Goal: Task Accomplishment & Management: Use online tool/utility

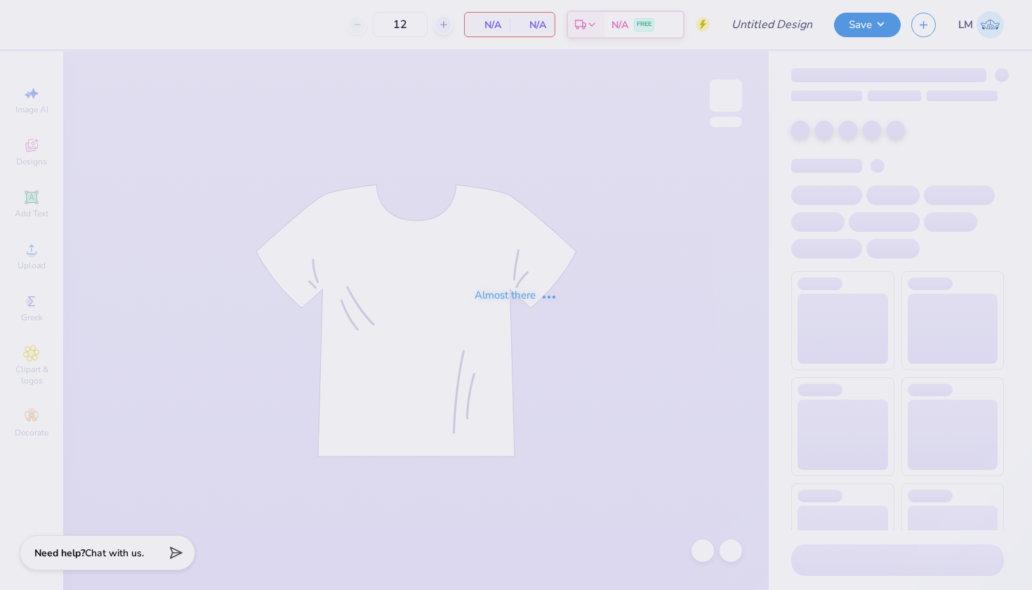
type input "50"
type input "sigchi fall 2025"
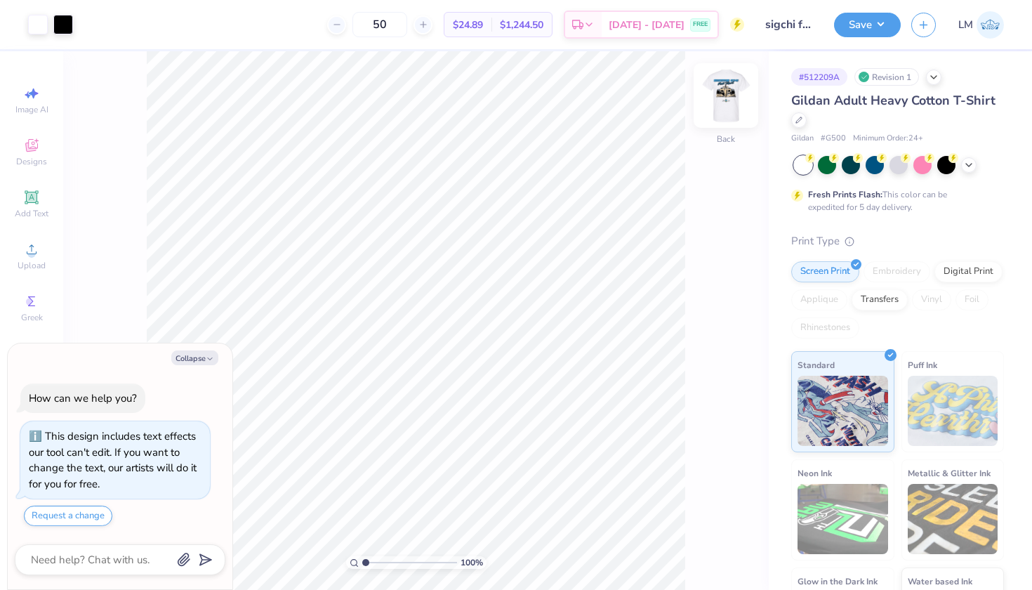
click at [726, 110] on img at bounding box center [726, 95] width 56 height 56
click at [726, 110] on img at bounding box center [726, 95] width 28 height 28
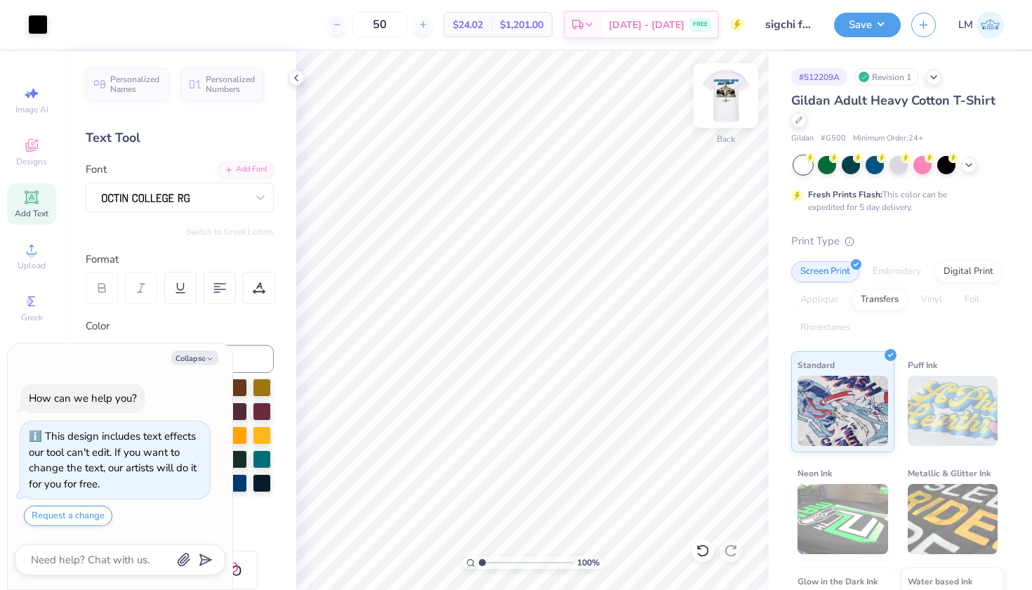
click at [723, 96] on img at bounding box center [726, 95] width 56 height 56
click at [300, 80] on icon at bounding box center [296, 77] width 11 height 11
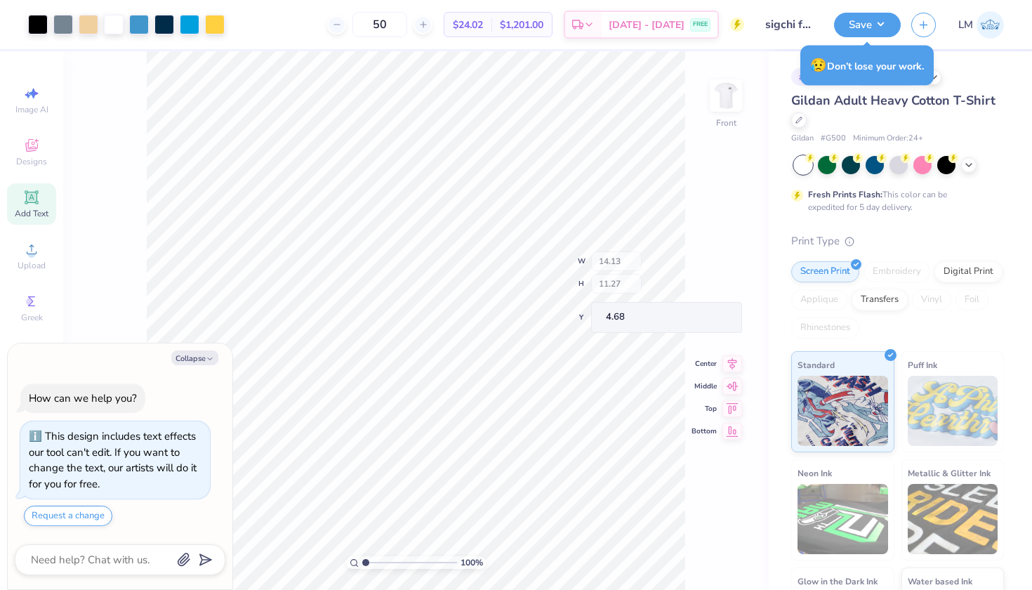
type textarea "x"
type input "1.78"
drag, startPoint x: 364, startPoint y: 561, endPoint x: 373, endPoint y: 562, distance: 9.9
click at [373, 562] on input "range" at bounding box center [409, 562] width 95 height 13
type textarea "x"
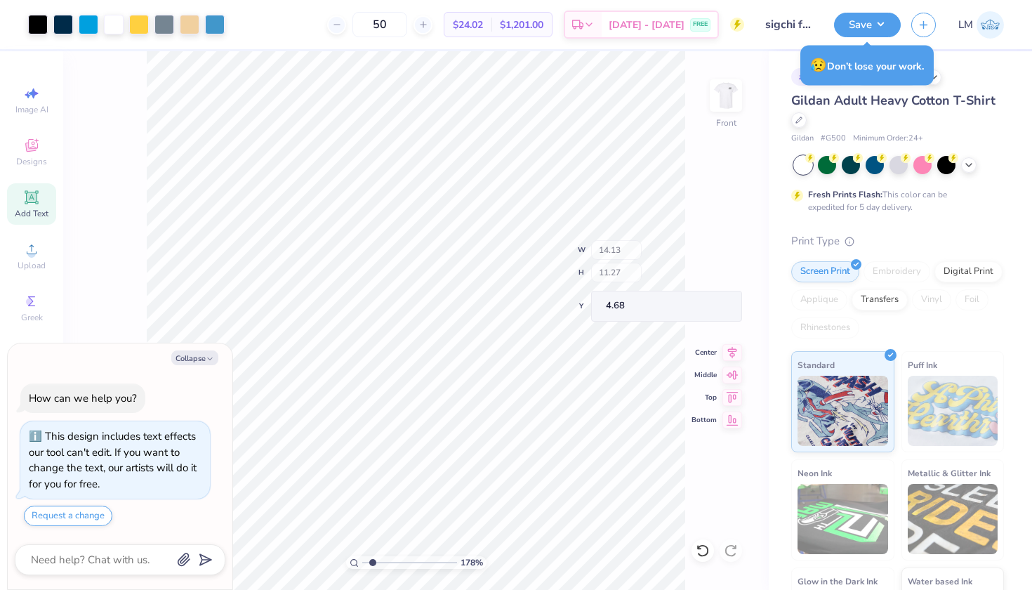
type input "0.50"
type input "0.49"
type input "15.45"
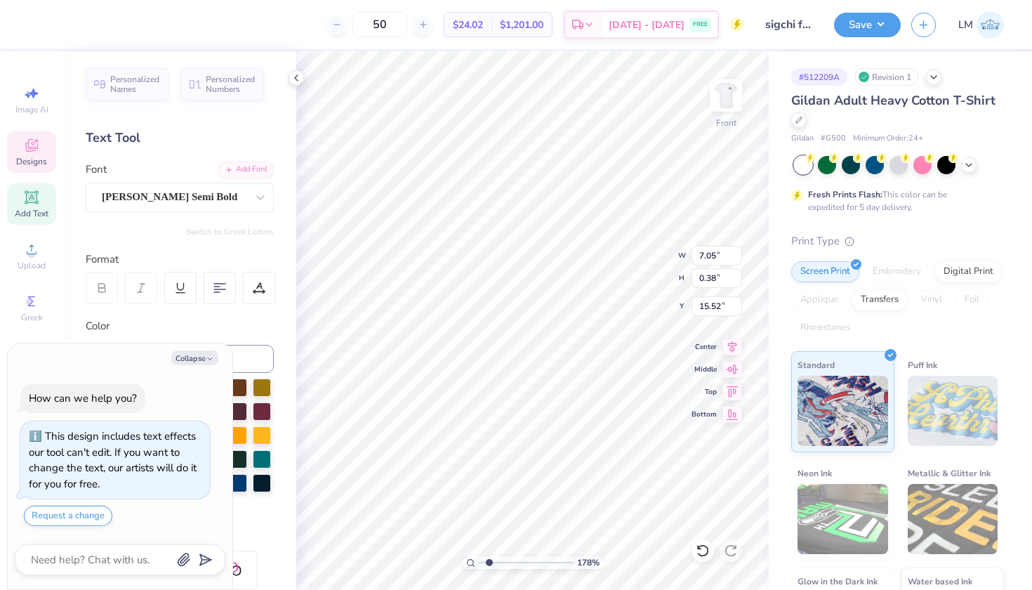
scroll to position [0, 4]
type textarea "x"
type textarea "SERVICE BOVE SELF"
type textarea "x"
type textarea "SERVICE BOVE SEF"
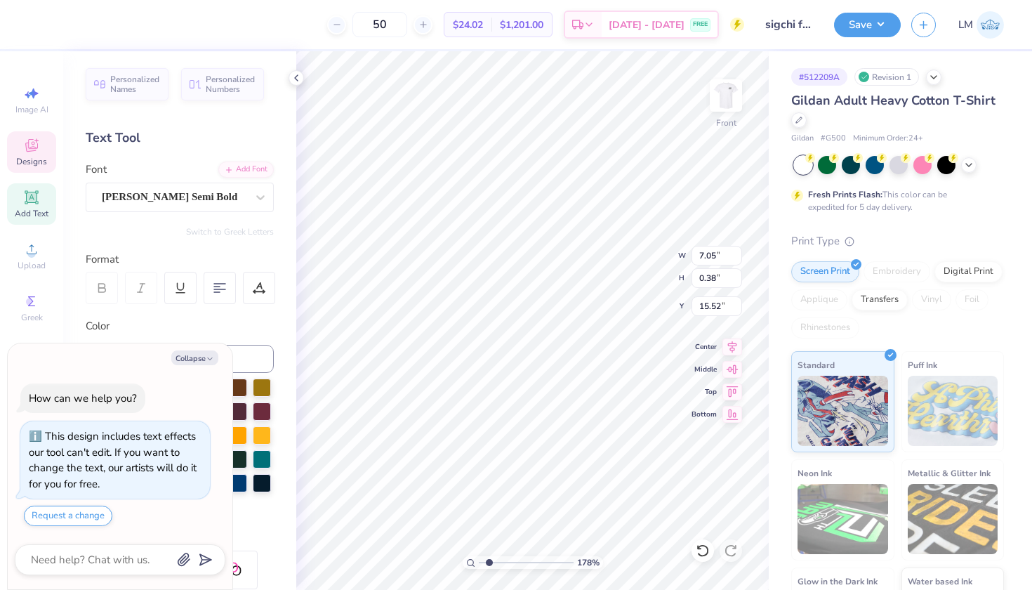
type textarea "x"
type textarea "S"
type textarea "x"
type input "16.65"
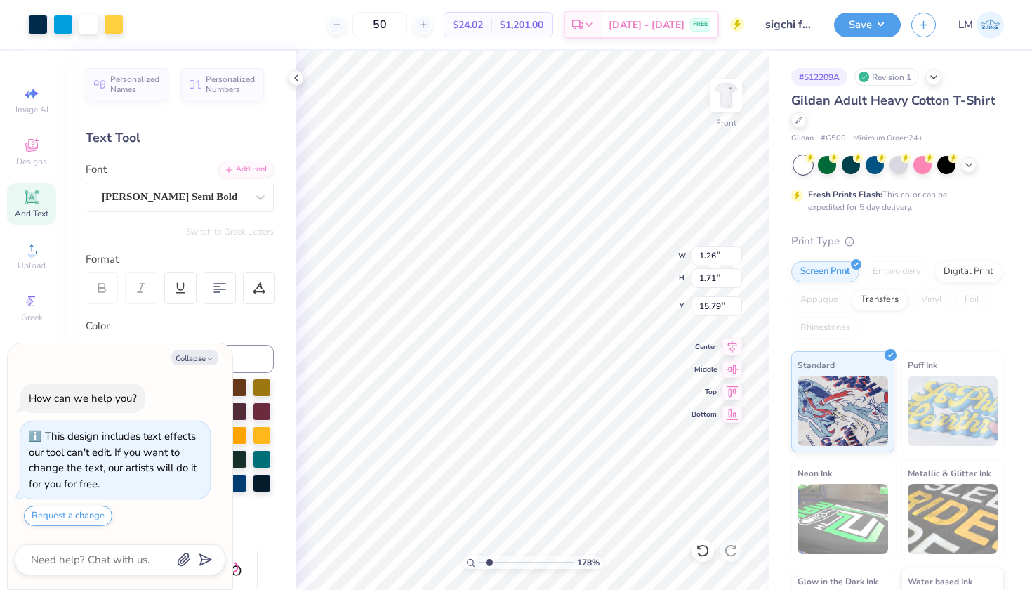
type textarea "x"
type input "11.11"
type textarea "x"
type input "10.96"
type input "7.37"
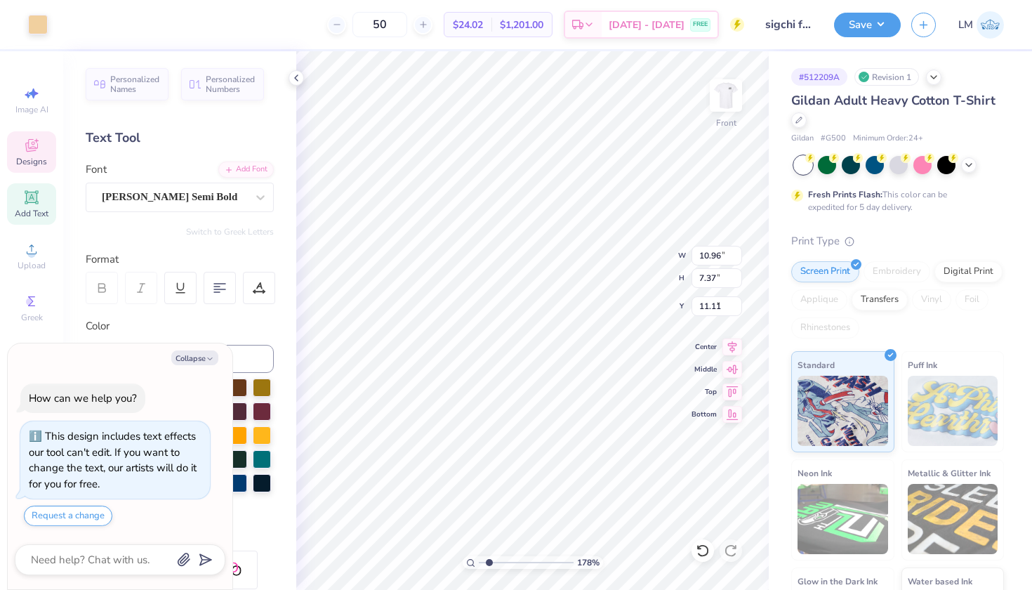
type input "7.67"
type textarea "x"
type input "12.19"
type textarea "x"
type input "7.67"
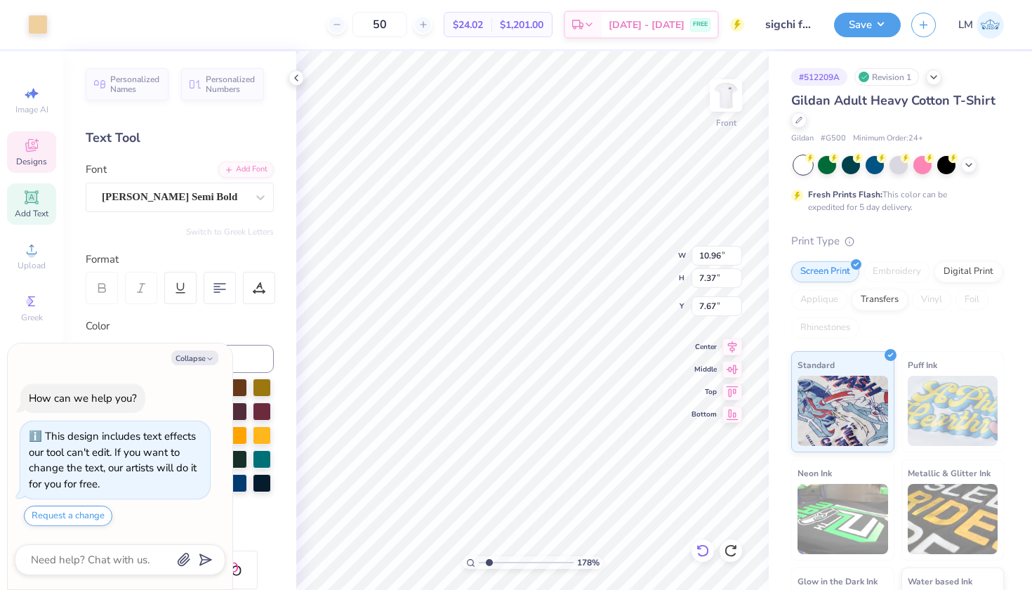
click at [699, 547] on g at bounding box center [702, 550] width 12 height 13
click at [699, 547] on icon at bounding box center [702, 550] width 12 height 13
type textarea "x"
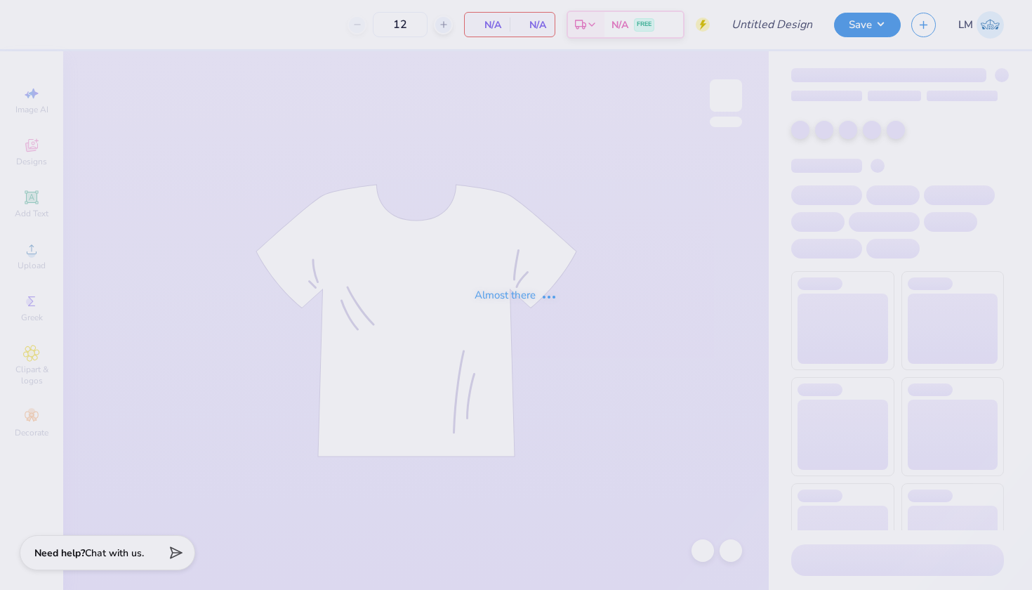
type input "sigchi fall 2025"
type input "50"
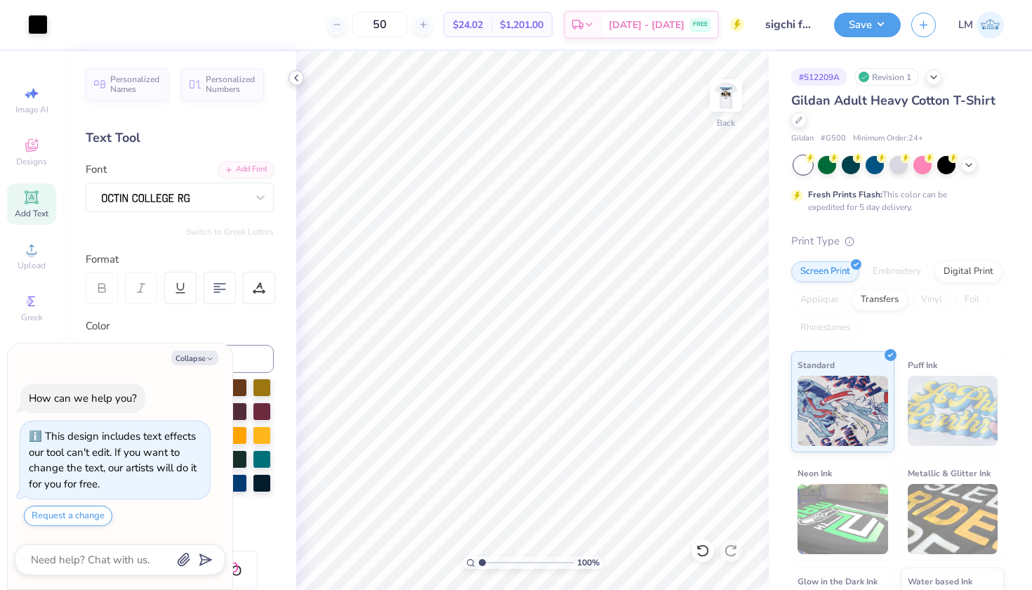
click at [296, 75] on icon at bounding box center [296, 77] width 11 height 11
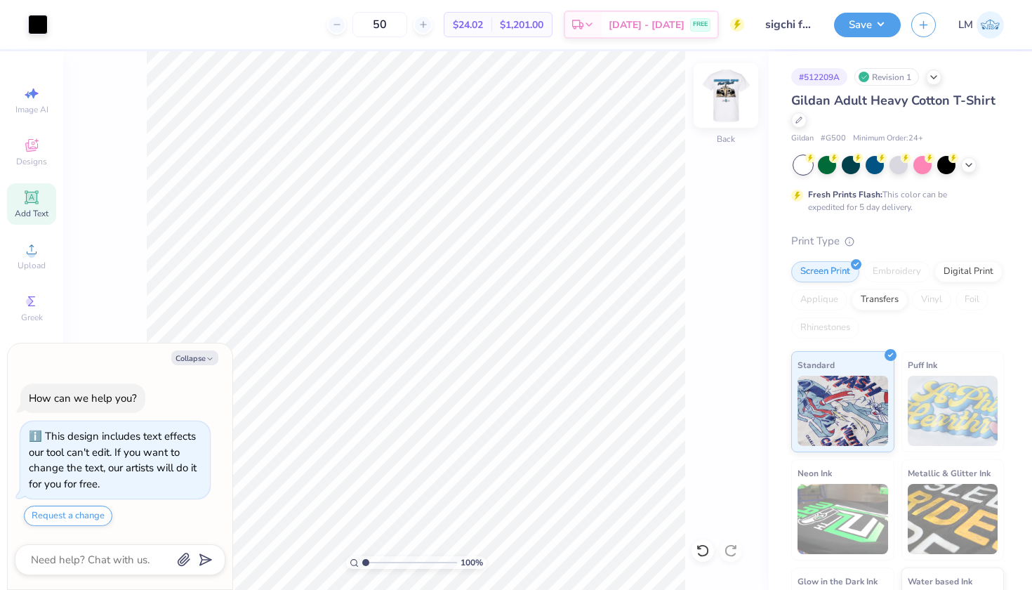
click at [728, 98] on img at bounding box center [726, 95] width 56 height 56
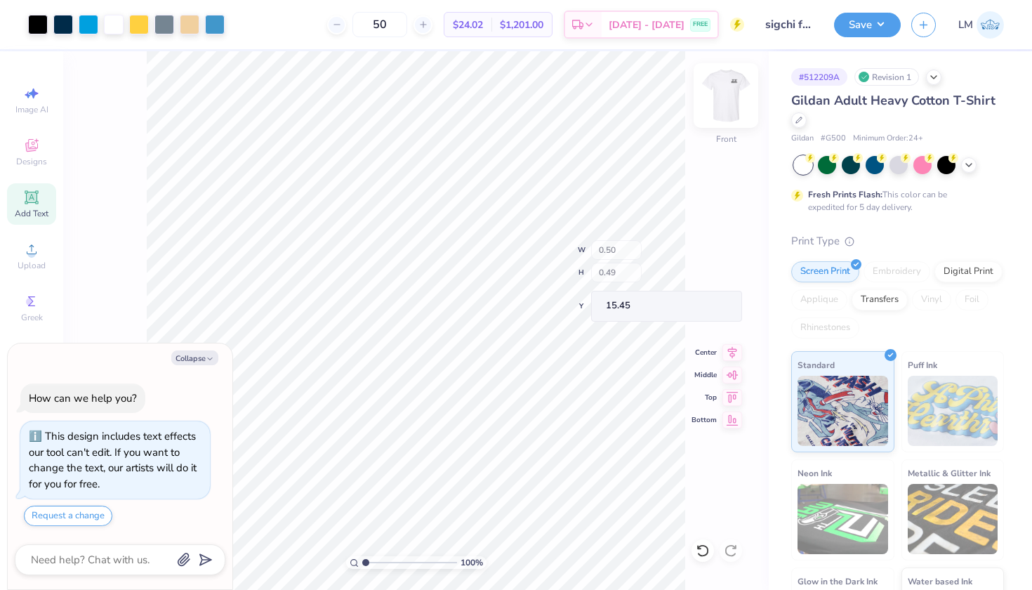
type textarea "x"
type input "2.68"
drag, startPoint x: 367, startPoint y: 560, endPoint x: 381, endPoint y: 561, distance: 14.1
click at [381, 561] on input "range" at bounding box center [409, 562] width 95 height 13
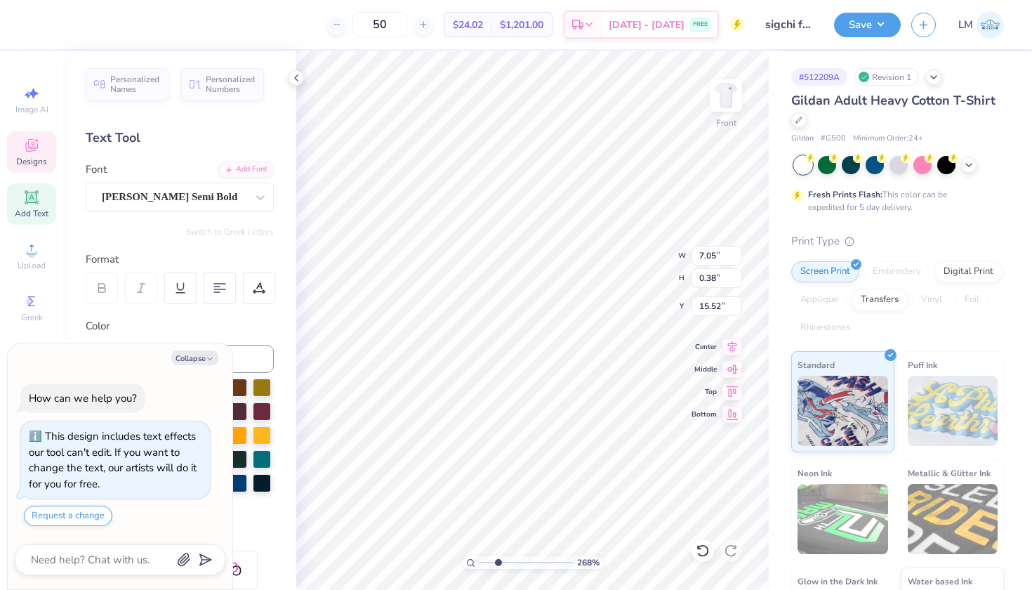
type textarea "x"
type textarea "SERVICE ABOVE"
type textarea "x"
type textarea "ERVICE ABOVE"
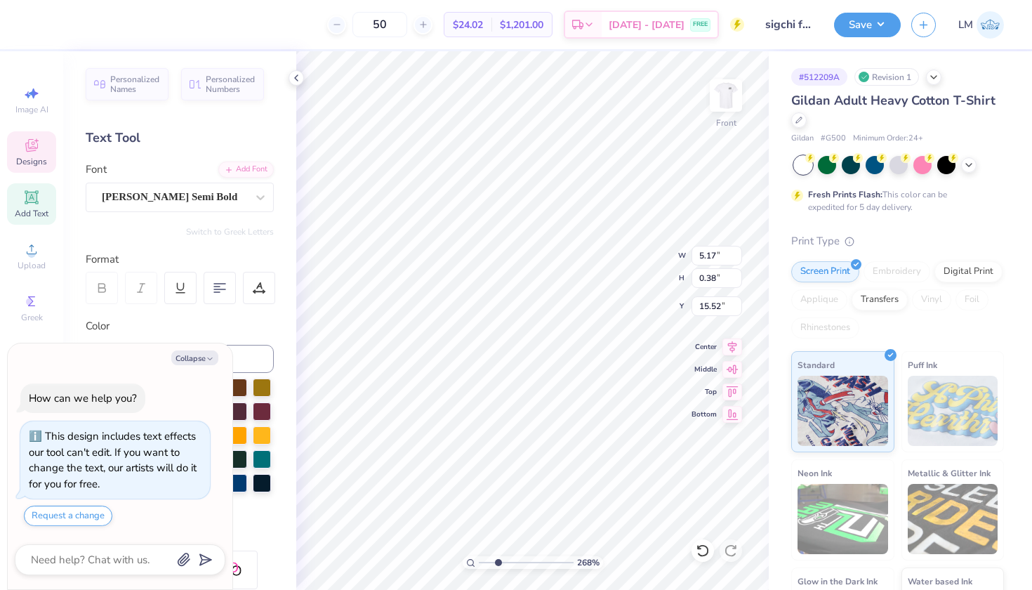
type textarea "x"
type textarea "ERVICE ABOVE"
type textarea "x"
type input "10.96"
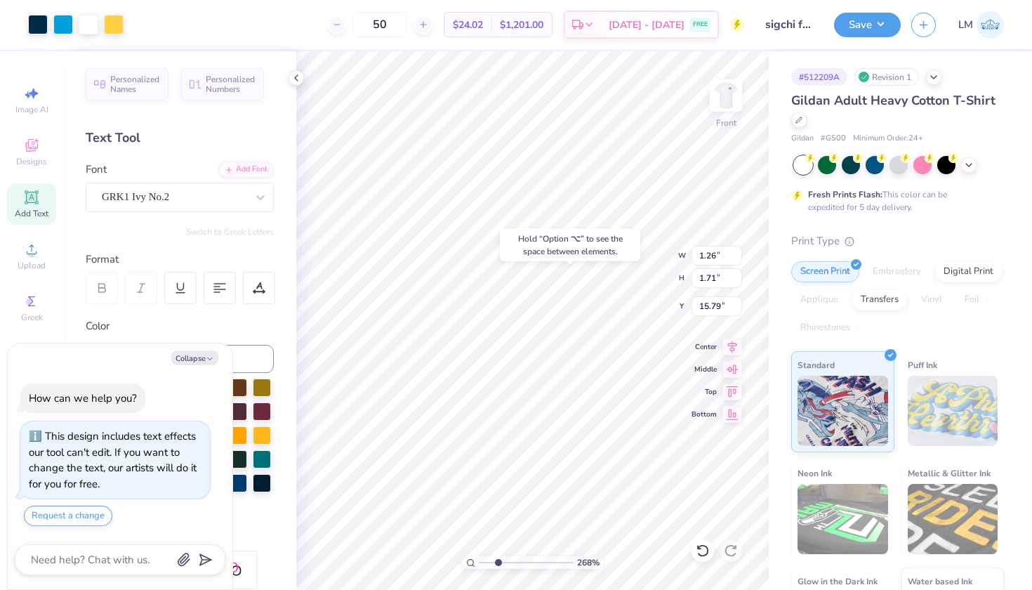
type input "7.37"
type input "7.67"
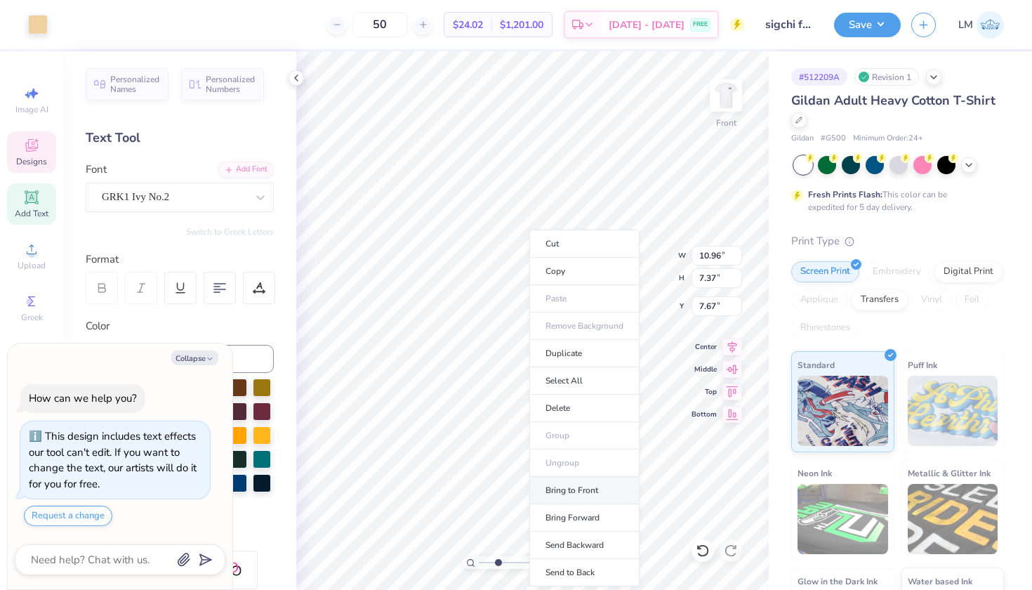
click at [588, 482] on li "Bring to Front" at bounding box center [584, 490] width 110 height 27
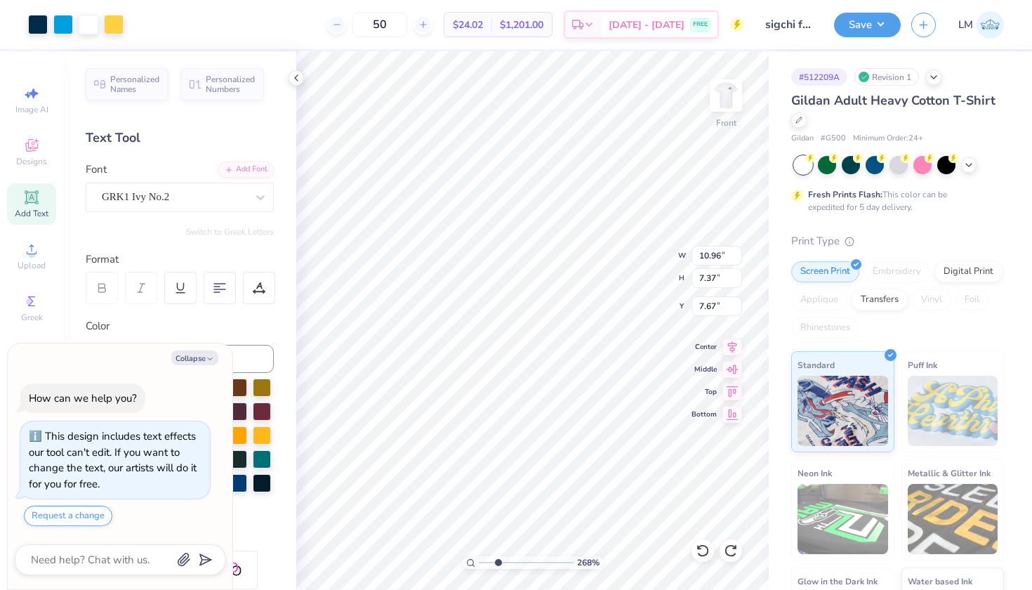
type textarea "x"
type input "1.26"
type input "1.71"
type input "15.79"
type textarea "x"
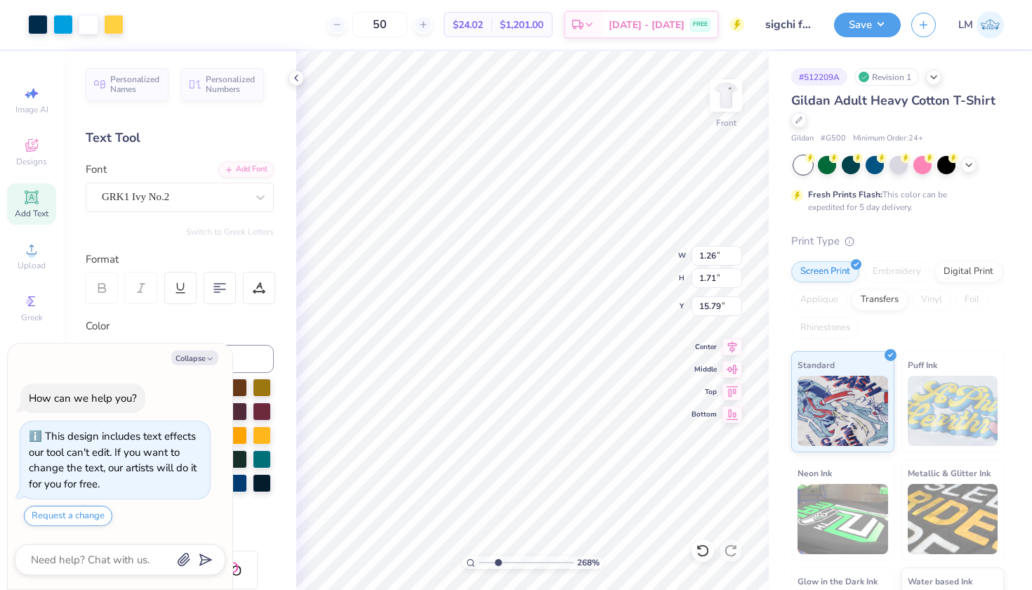
type input "17.50"
type textarea "x"
type input "4.23"
type input "0.82"
type input "16.55"
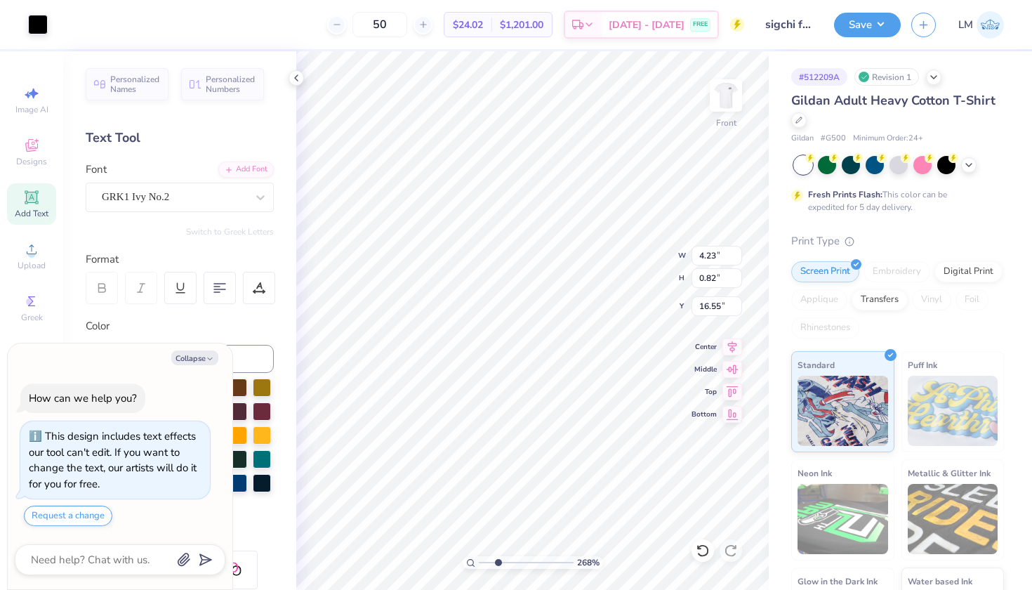
type textarea "x"
type input "1.26"
type input "1.71"
type input "15.79"
type textarea "x"
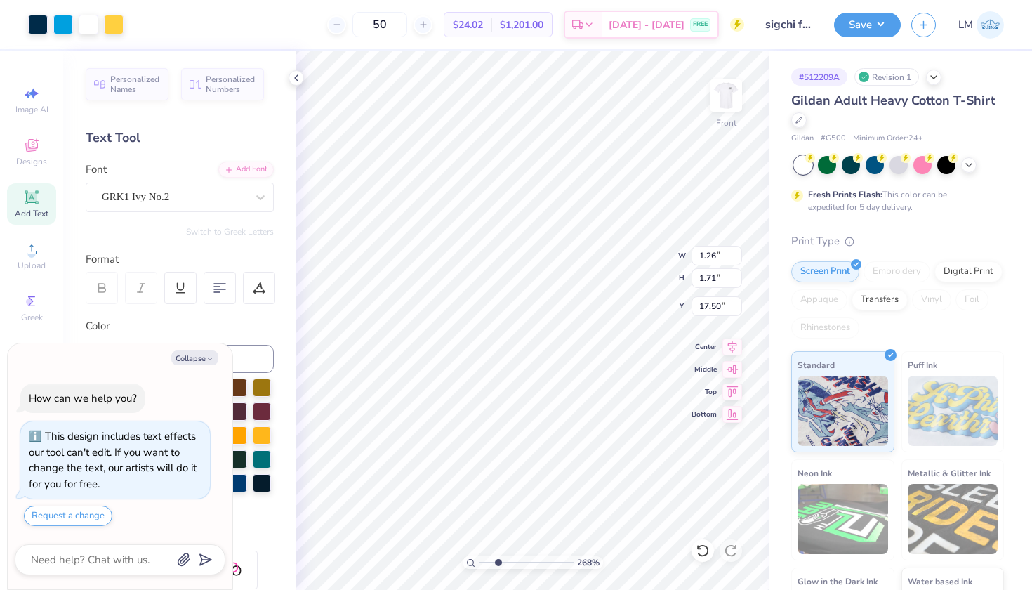
type input "13.69"
click at [590, 512] on li "Bring Forward" at bounding box center [584, 517] width 110 height 27
click at [582, 489] on li "Bring to Front" at bounding box center [586, 490] width 110 height 27
type textarea "x"
type input "12.16"
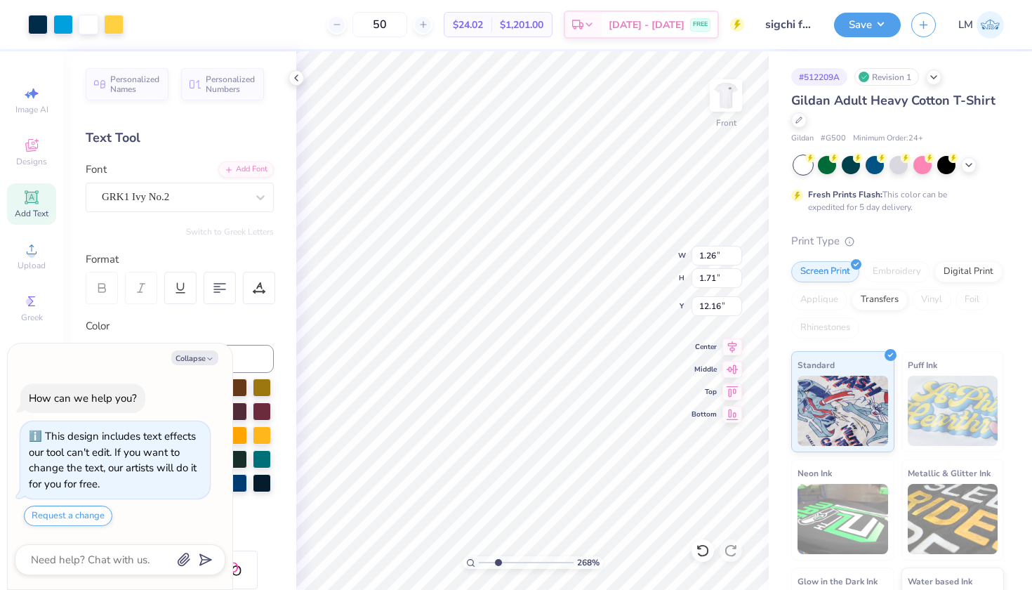
type textarea "x"
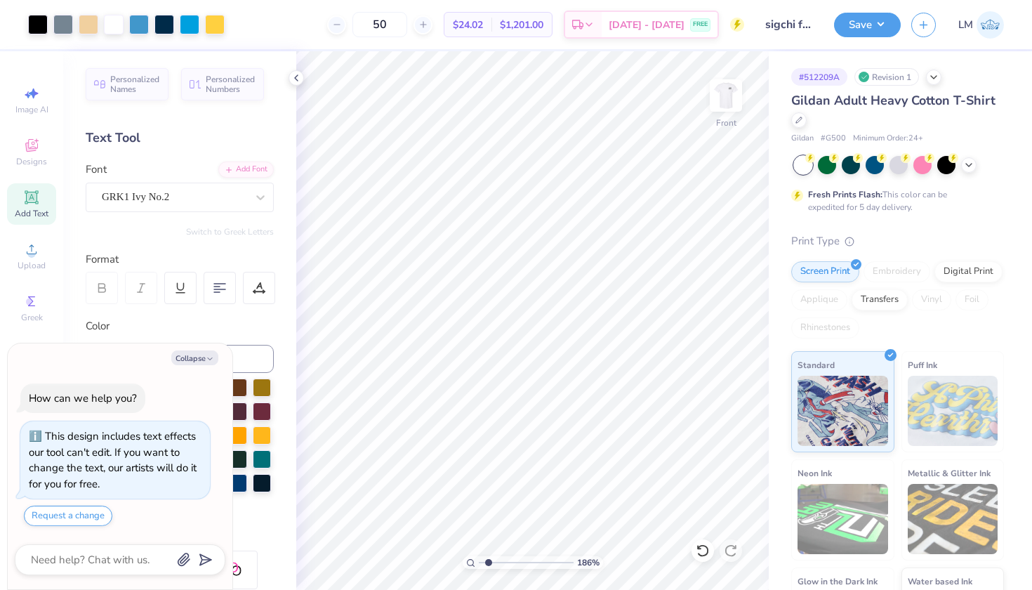
type input "1.63"
drag, startPoint x: 496, startPoint y: 562, endPoint x: 488, endPoint y: 555, distance: 10.4
click at [488, 555] on div "163 %" at bounding box center [532, 320] width 538 height 538
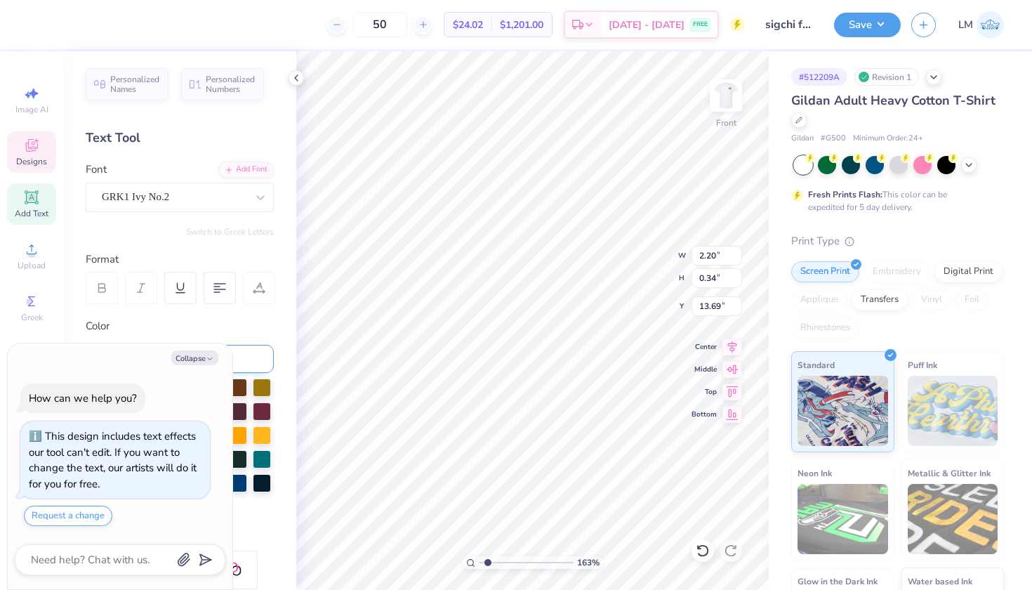
type textarea "x"
type input "4.23"
type input "0.82"
type input "16.55"
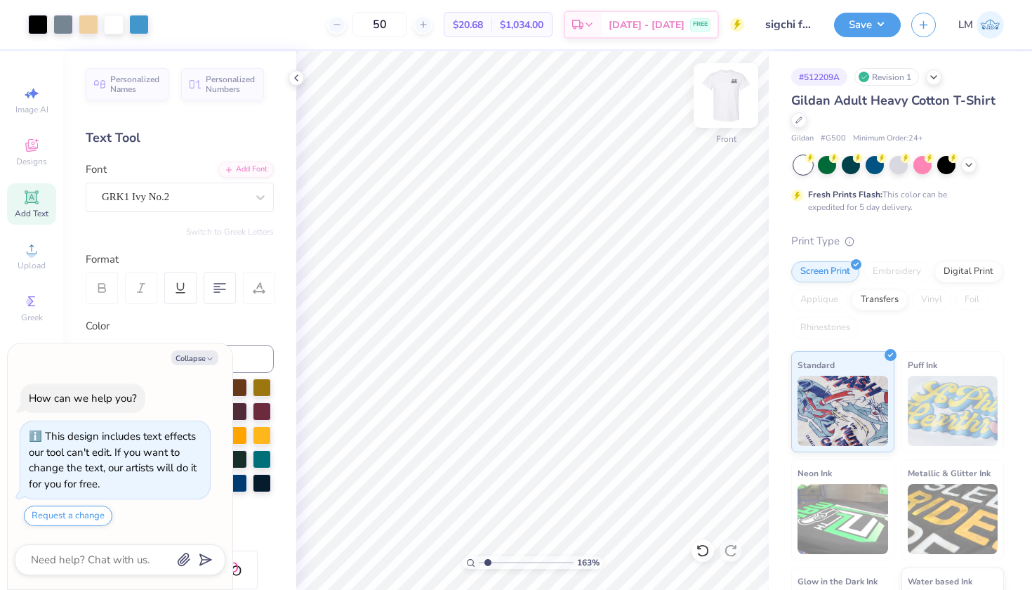
click at [730, 88] on img at bounding box center [726, 95] width 56 height 56
click at [733, 97] on img at bounding box center [726, 95] width 56 height 56
type textarea "x"
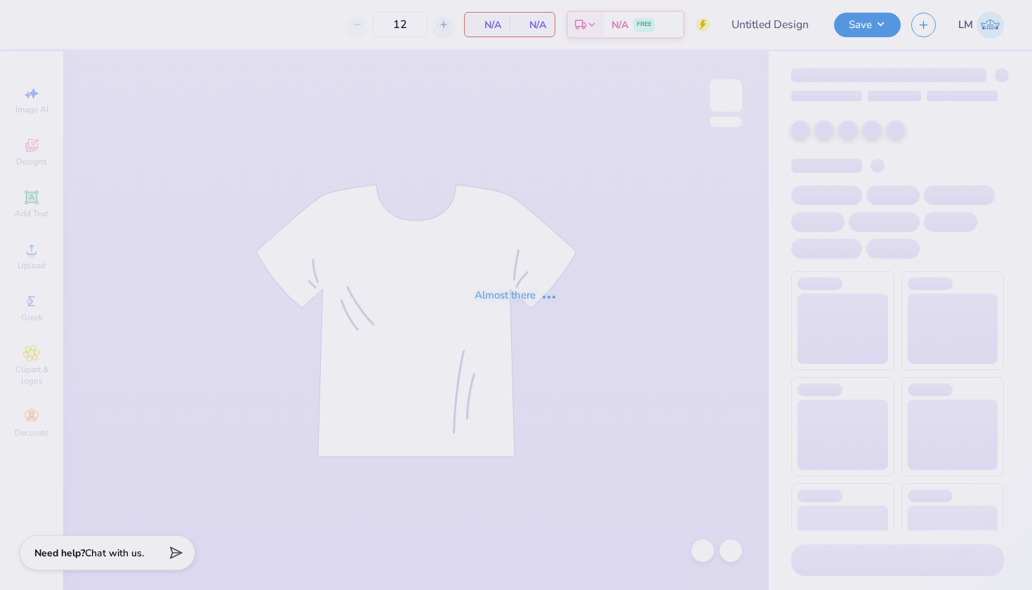
type input "sigchi fall 2025"
type input "50"
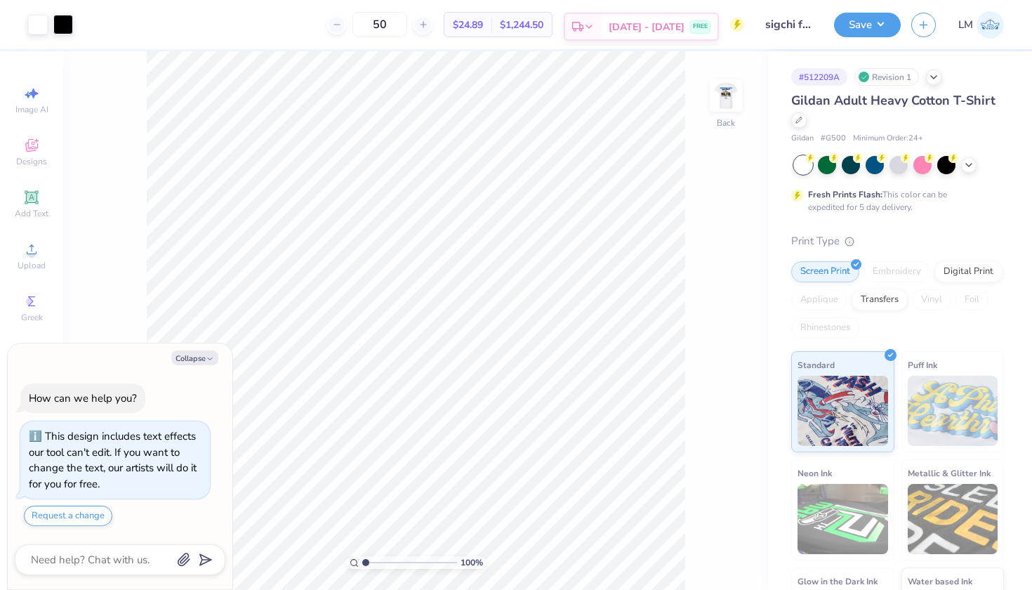
click at [595, 25] on icon at bounding box center [588, 26] width 11 height 11
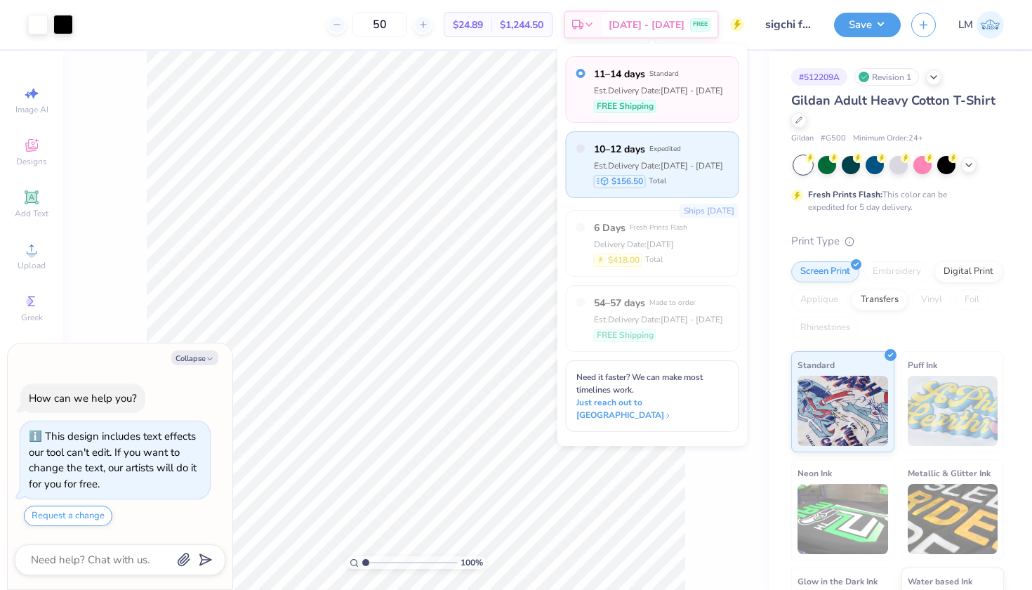
click at [637, 154] on span "10–12 days" at bounding box center [619, 149] width 51 height 15
type textarea "x"
radio input "false"
radio input "true"
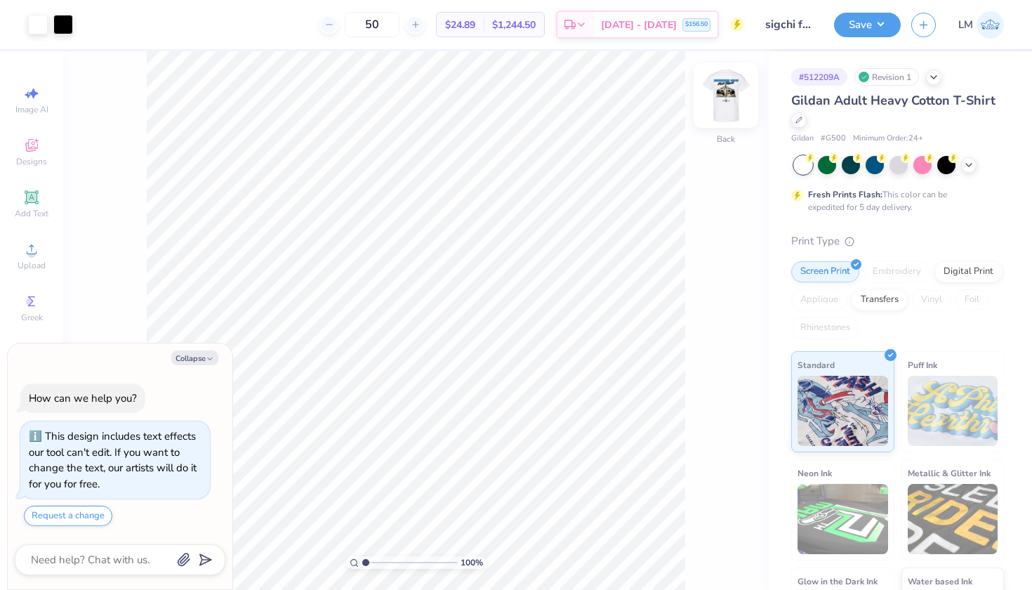
click at [729, 100] on img at bounding box center [726, 95] width 56 height 56
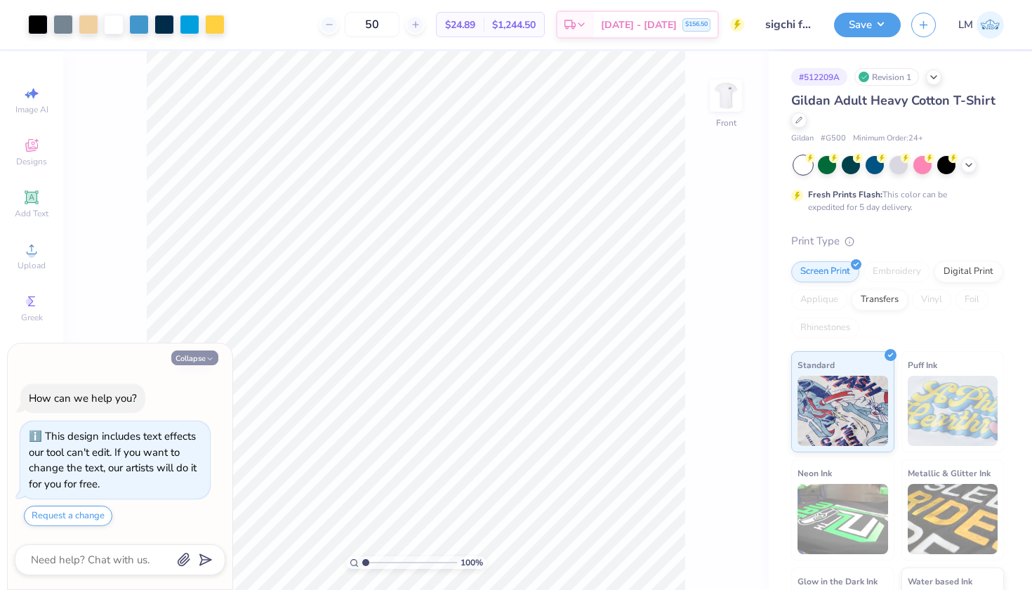
click at [209, 358] on icon "button" at bounding box center [210, 359] width 8 height 8
type textarea "x"
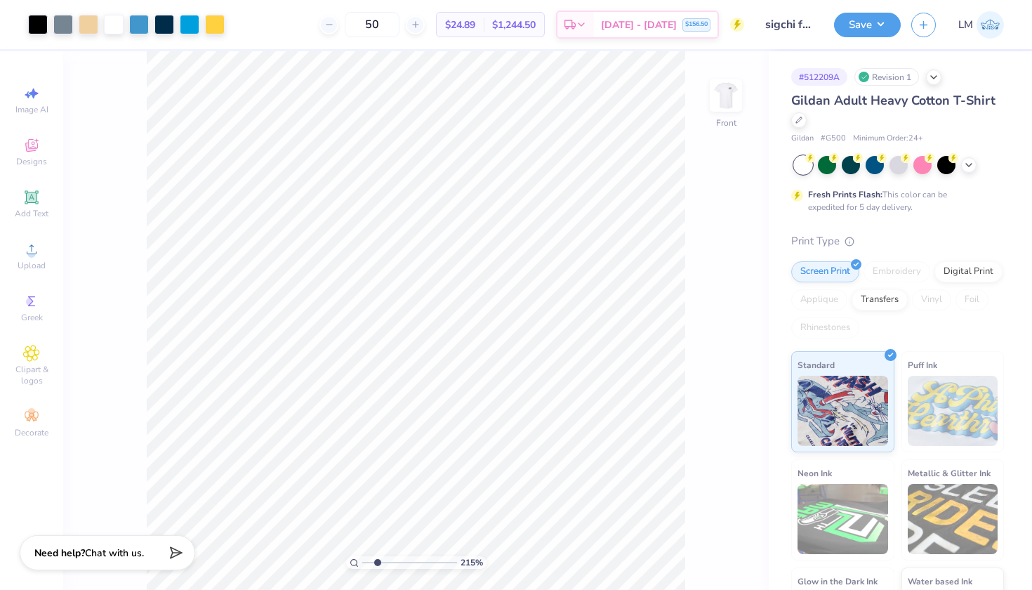
type input "2.38"
drag, startPoint x: 365, startPoint y: 562, endPoint x: 378, endPoint y: 564, distance: 13.4
click at [378, 564] on input "range" at bounding box center [409, 562] width 95 height 13
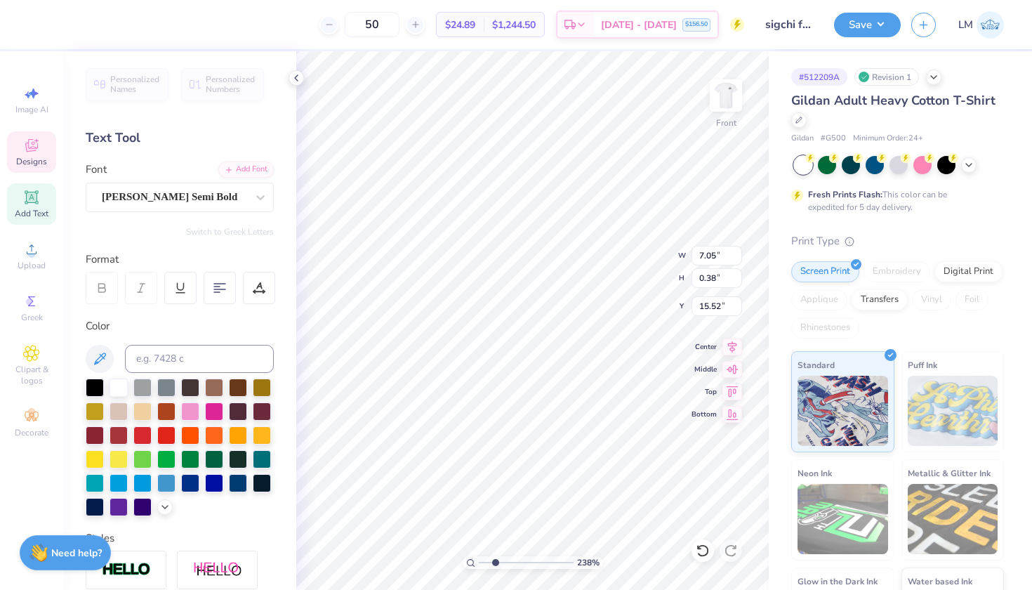
type textarea "S"
click at [146, 386] on div at bounding box center [142, 386] width 18 height 18
type textarea "s"
type textarea "i"
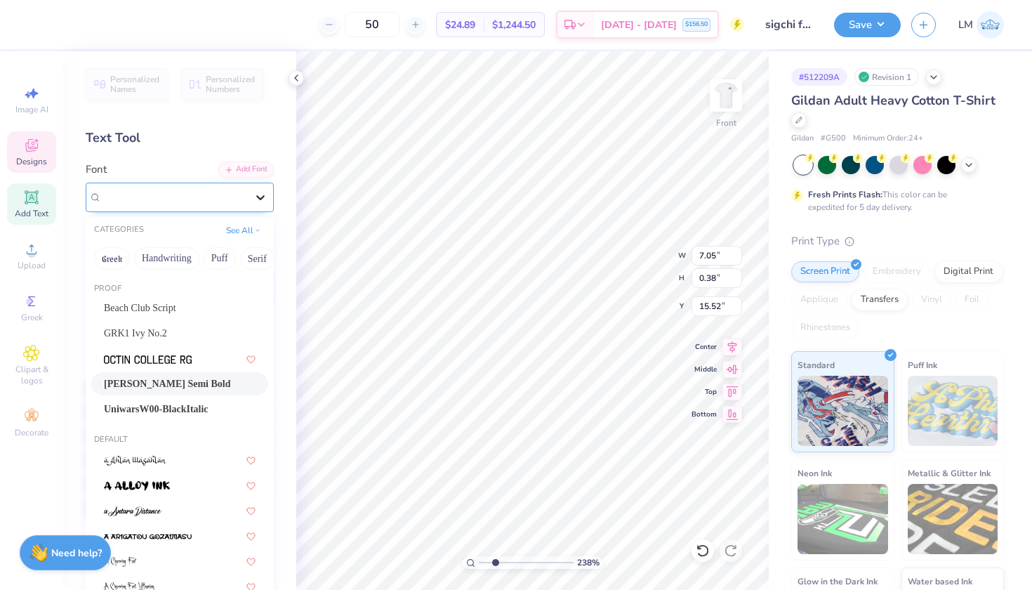
click at [257, 201] on icon at bounding box center [260, 197] width 14 height 14
click at [163, 356] on img at bounding box center [148, 360] width 88 height 10
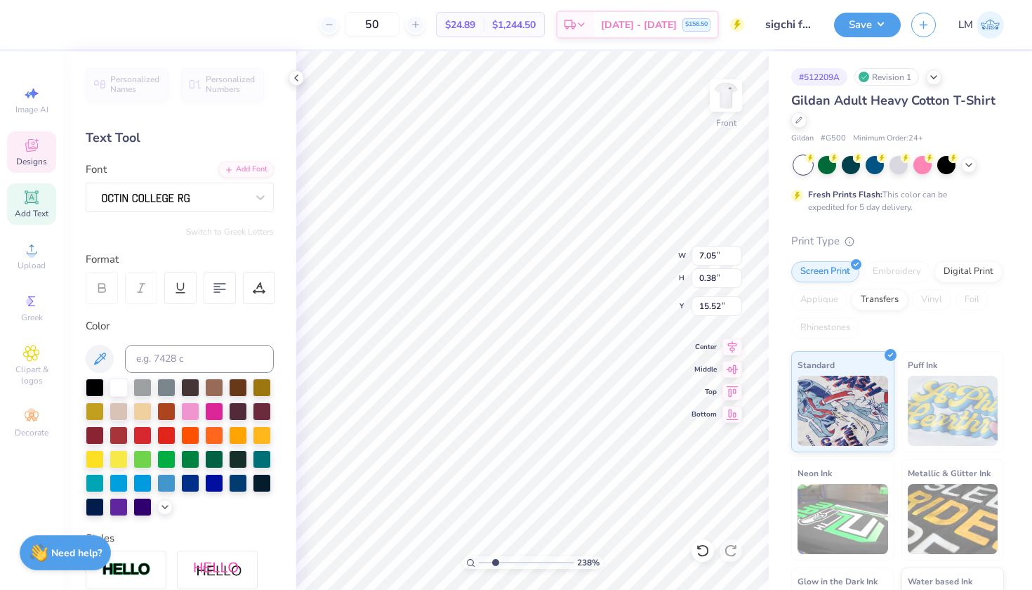
scroll to position [0, 5]
type textarea "In Hoc Signo Vinces"
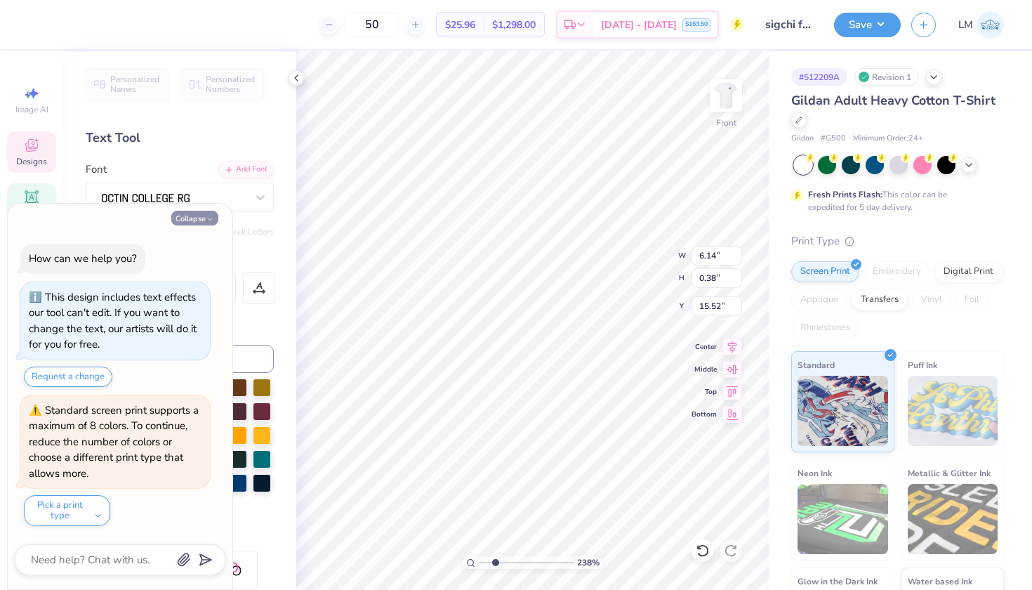
click at [204, 221] on button "Collapse" at bounding box center [194, 218] width 47 height 15
type textarea "x"
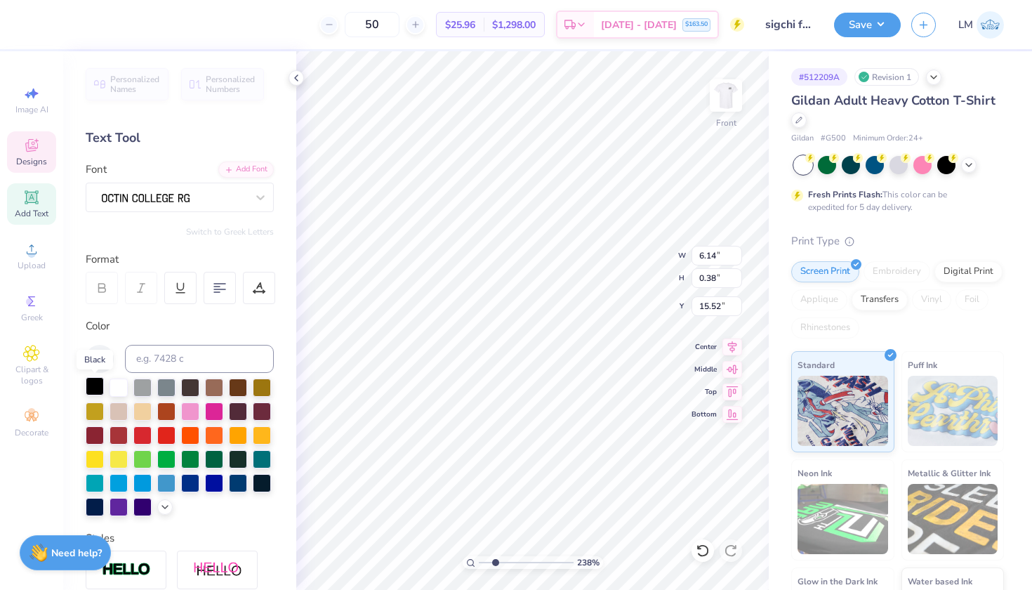
click at [91, 388] on div at bounding box center [95, 386] width 18 height 18
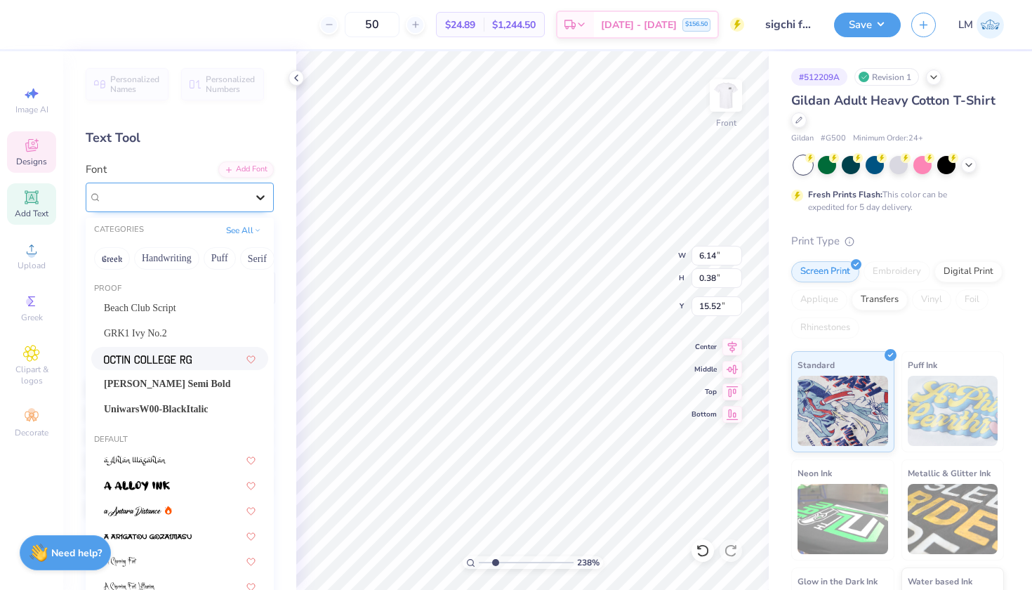
click at [251, 192] on div at bounding box center [260, 197] width 25 height 25
click at [176, 326] on div "GRK1 Ivy No.2" at bounding box center [179, 333] width 177 height 23
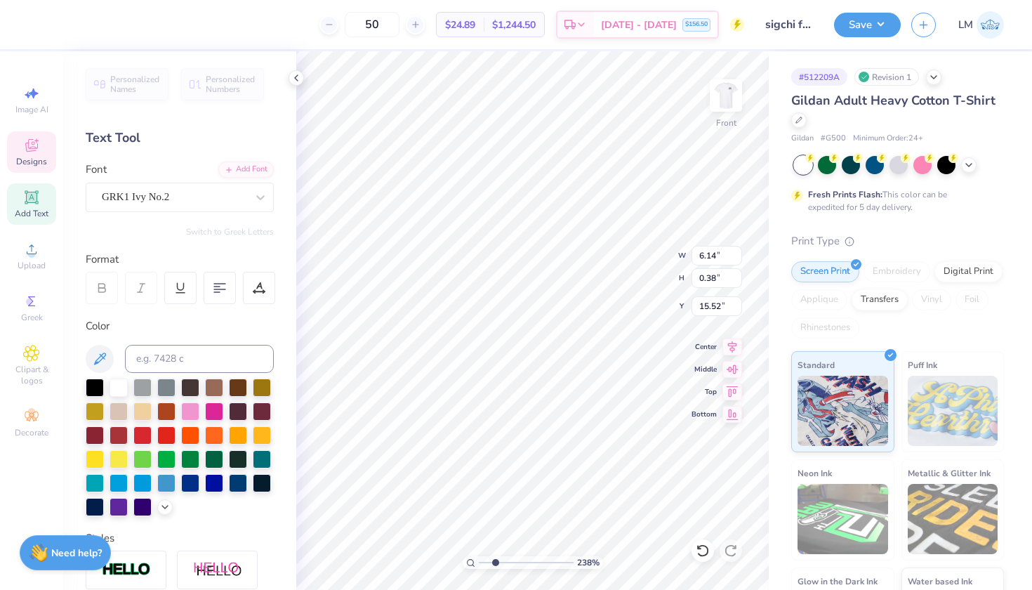
type input "7.23"
type input "0.40"
type input "15.51"
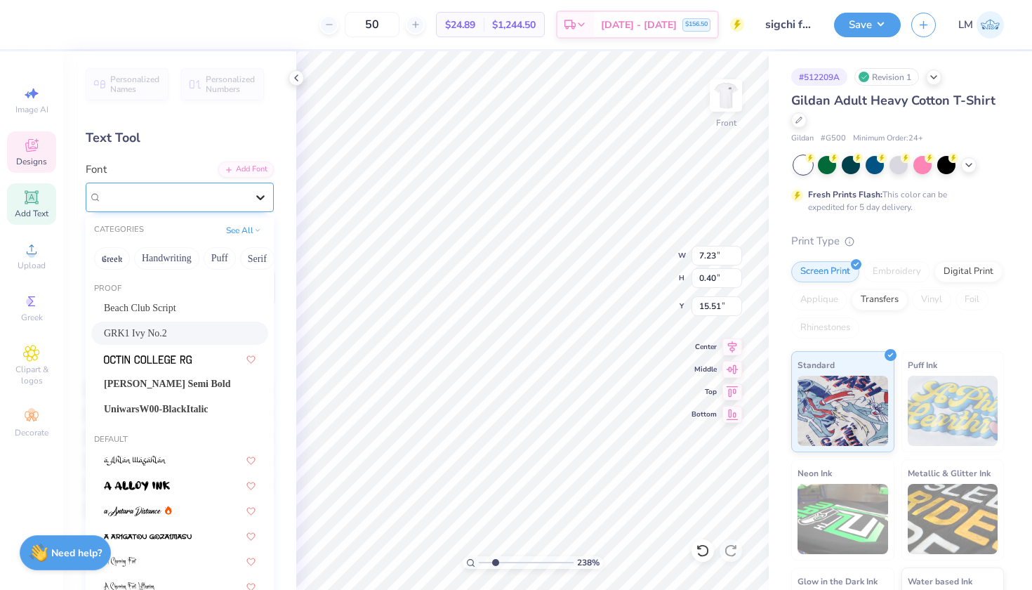
click at [261, 196] on icon at bounding box center [260, 197] width 14 height 14
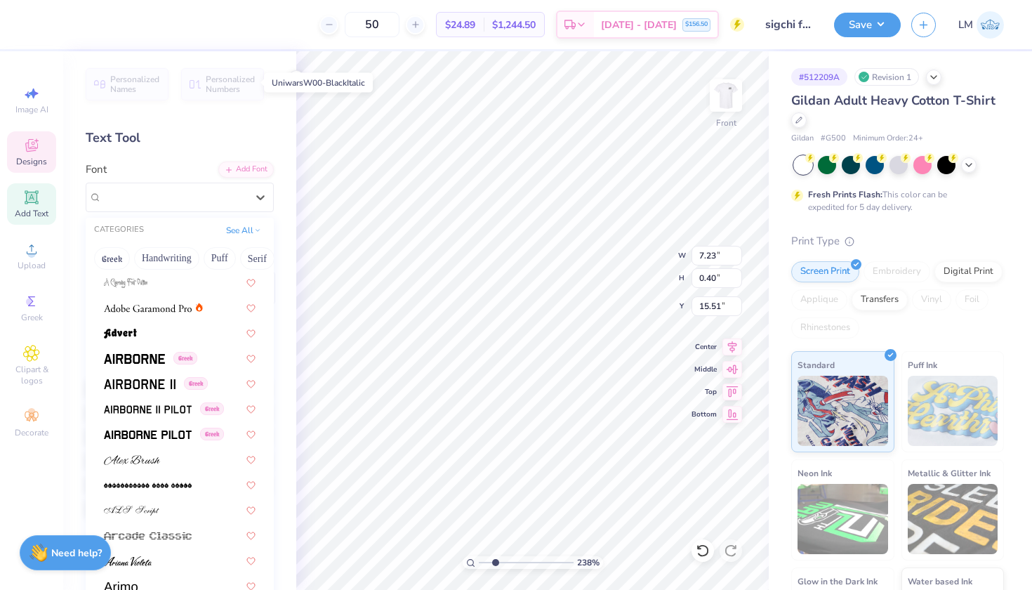
scroll to position [333, 0]
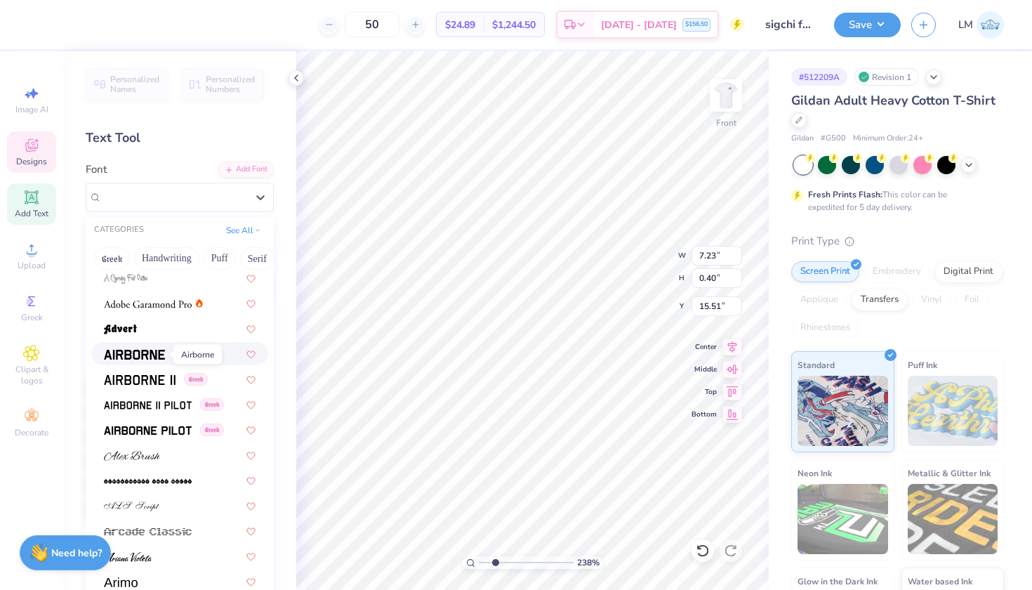
click at [151, 356] on img at bounding box center [134, 355] width 61 height 10
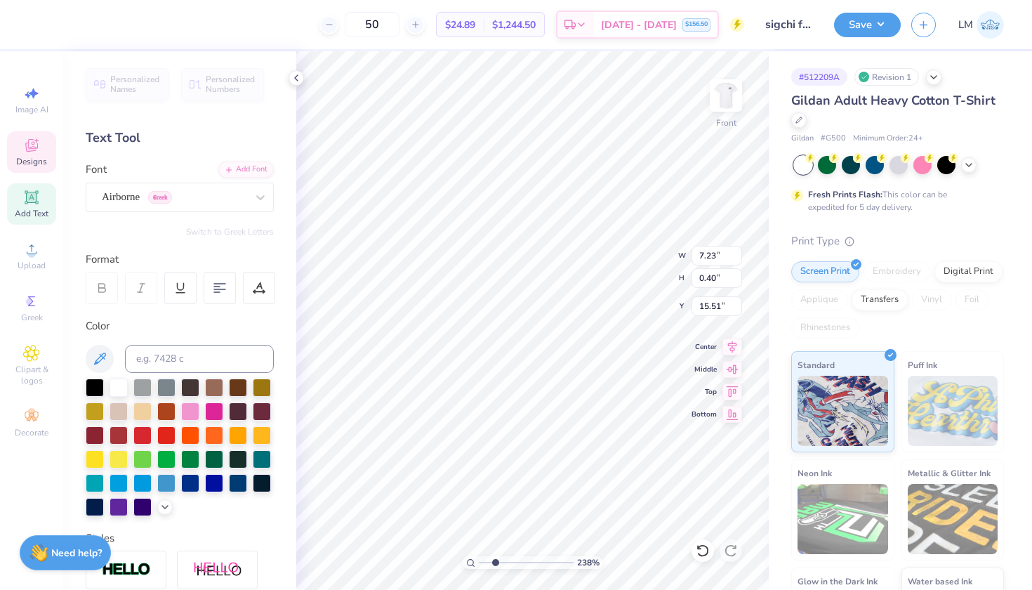
type input "6.81"
type input "15.30"
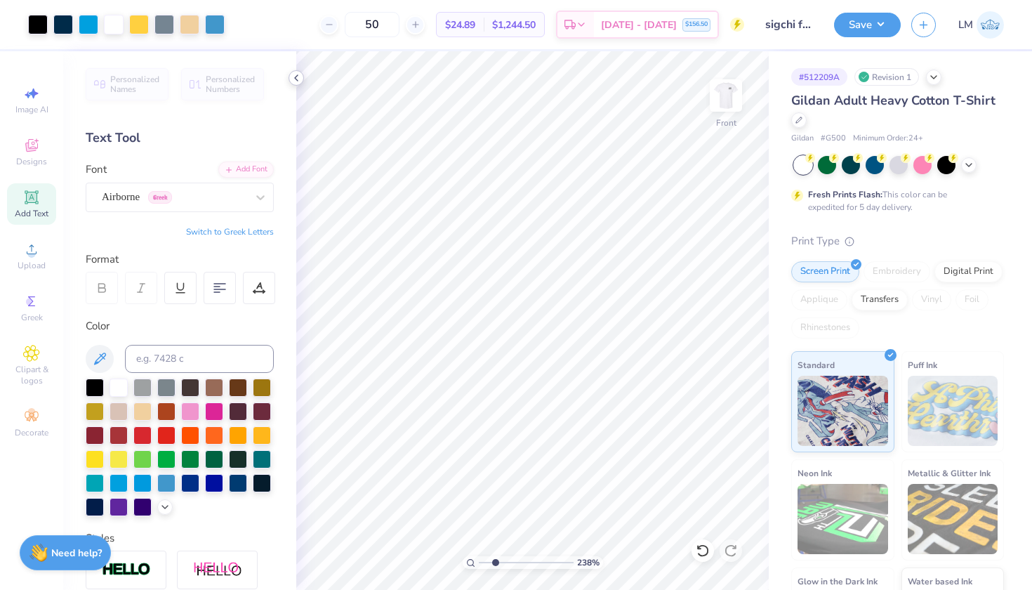
click at [297, 78] on icon at bounding box center [296, 77] width 11 height 11
click at [296, 79] on icon at bounding box center [296, 77] width 11 height 11
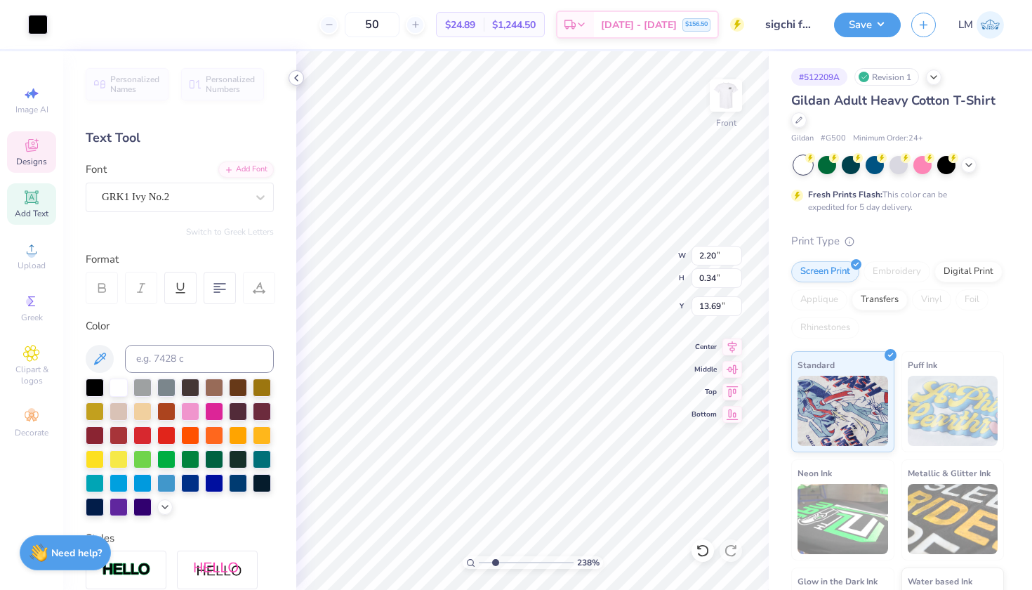
type input "2.20"
type input "0.34"
type input "13.69"
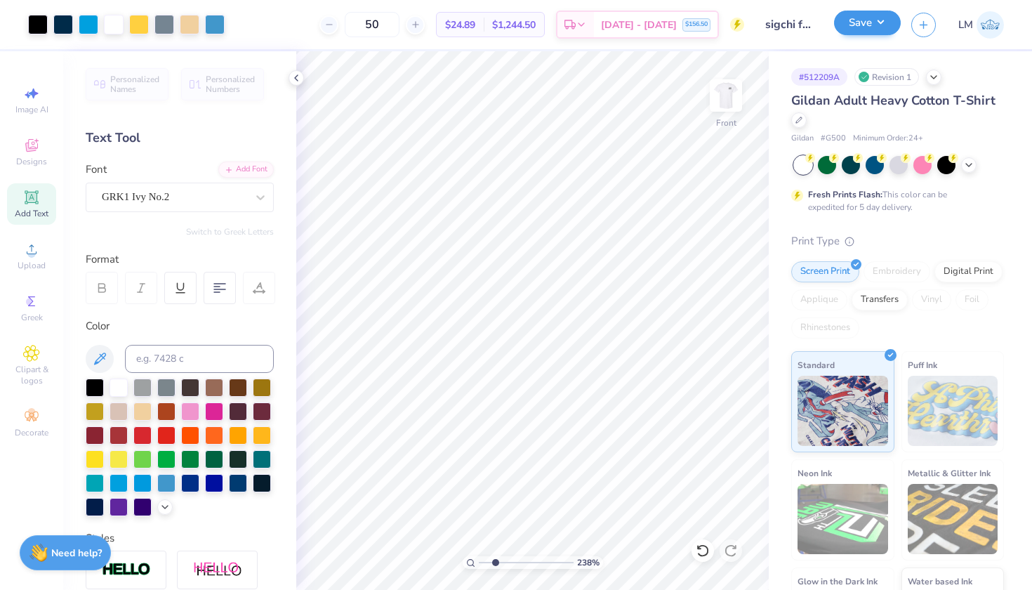
click at [887, 16] on button "Save" at bounding box center [867, 23] width 67 height 25
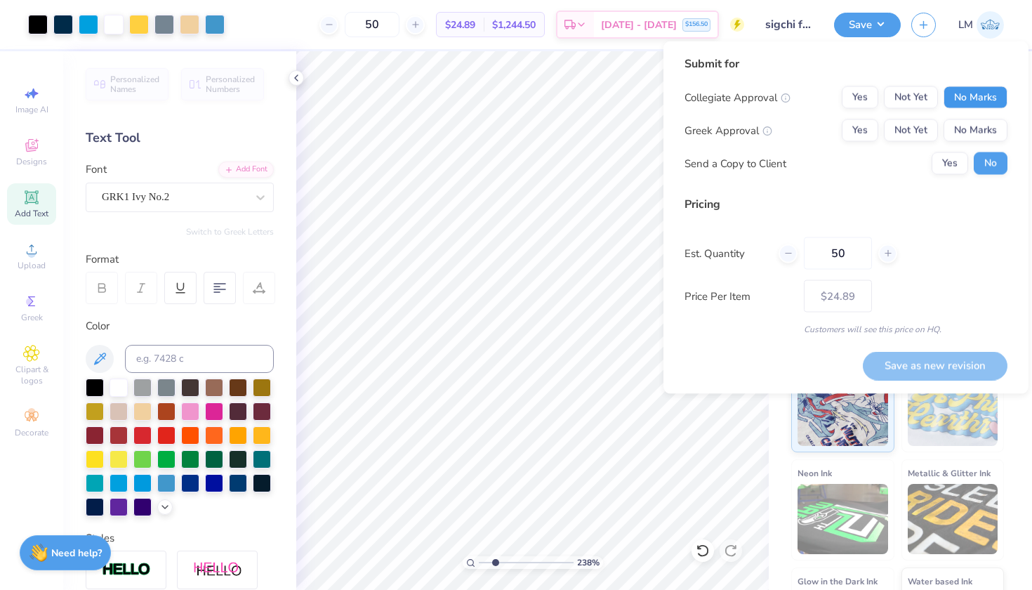
click at [991, 93] on button "No Marks" at bounding box center [976, 97] width 64 height 22
click at [906, 131] on button "Not Yet" at bounding box center [911, 130] width 54 height 22
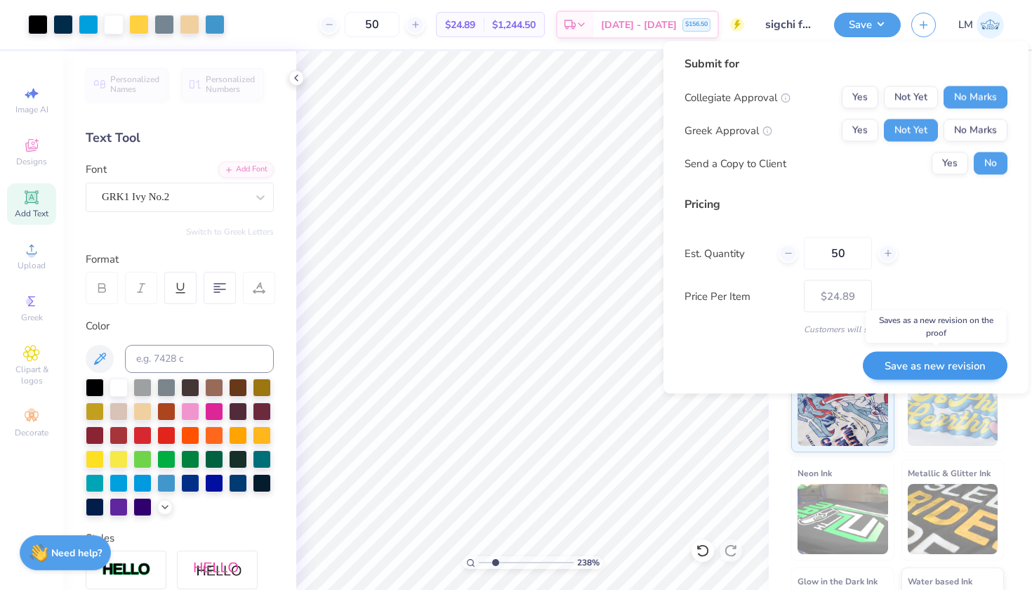
click at [967, 366] on button "Save as new revision" at bounding box center [935, 365] width 145 height 29
type input "$24.89"
